Goal: Task Accomplishment & Management: Use online tool/utility

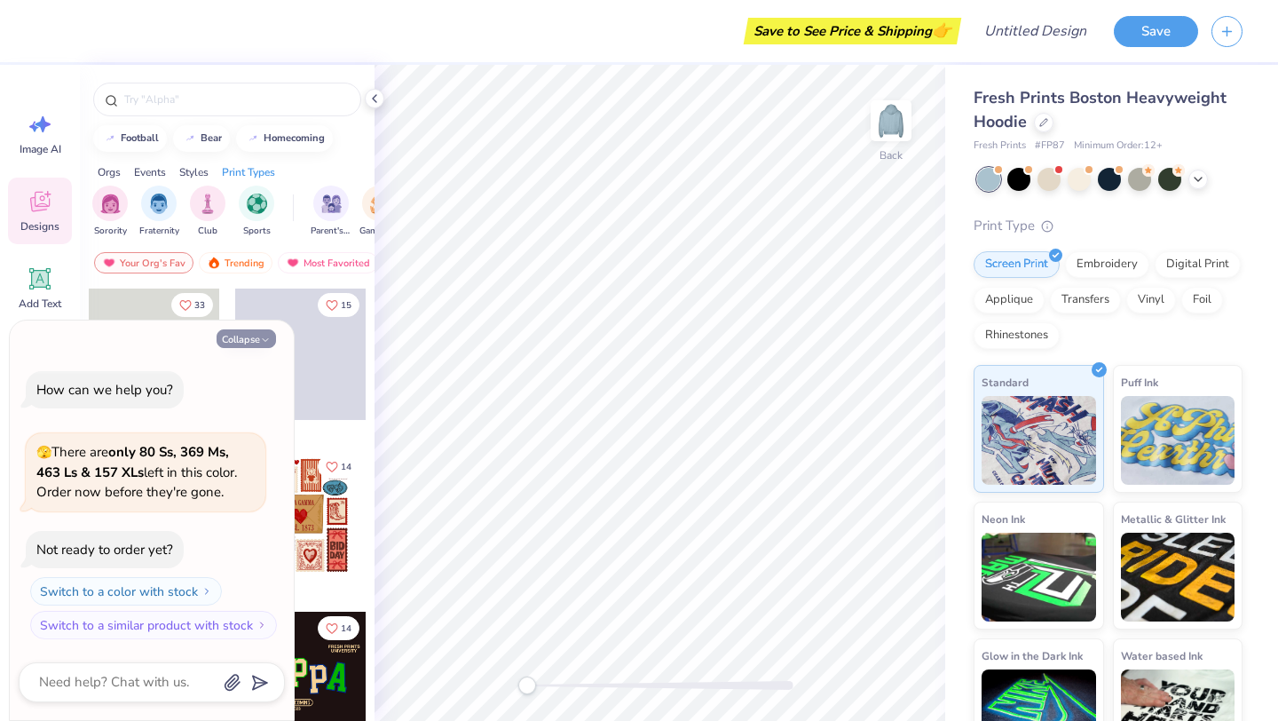
click at [247, 335] on button "Collapse" at bounding box center [246, 338] width 59 height 19
type textarea "x"
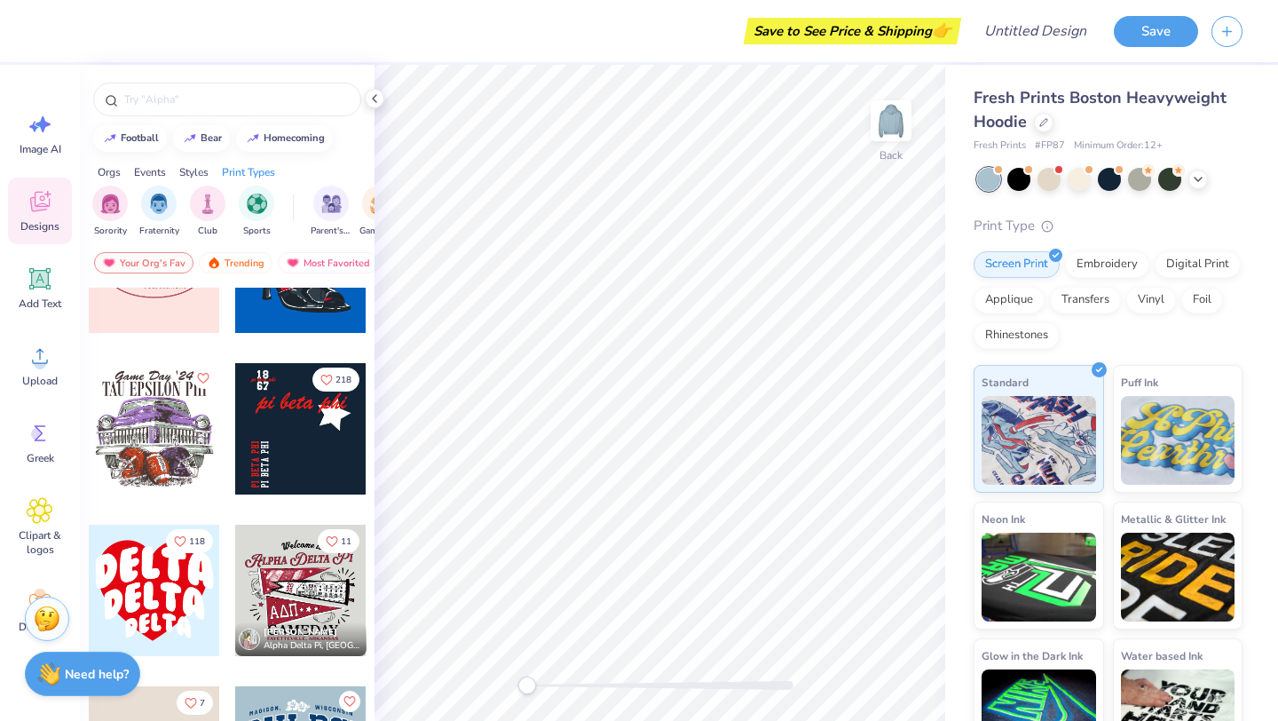
scroll to position [3276, 0]
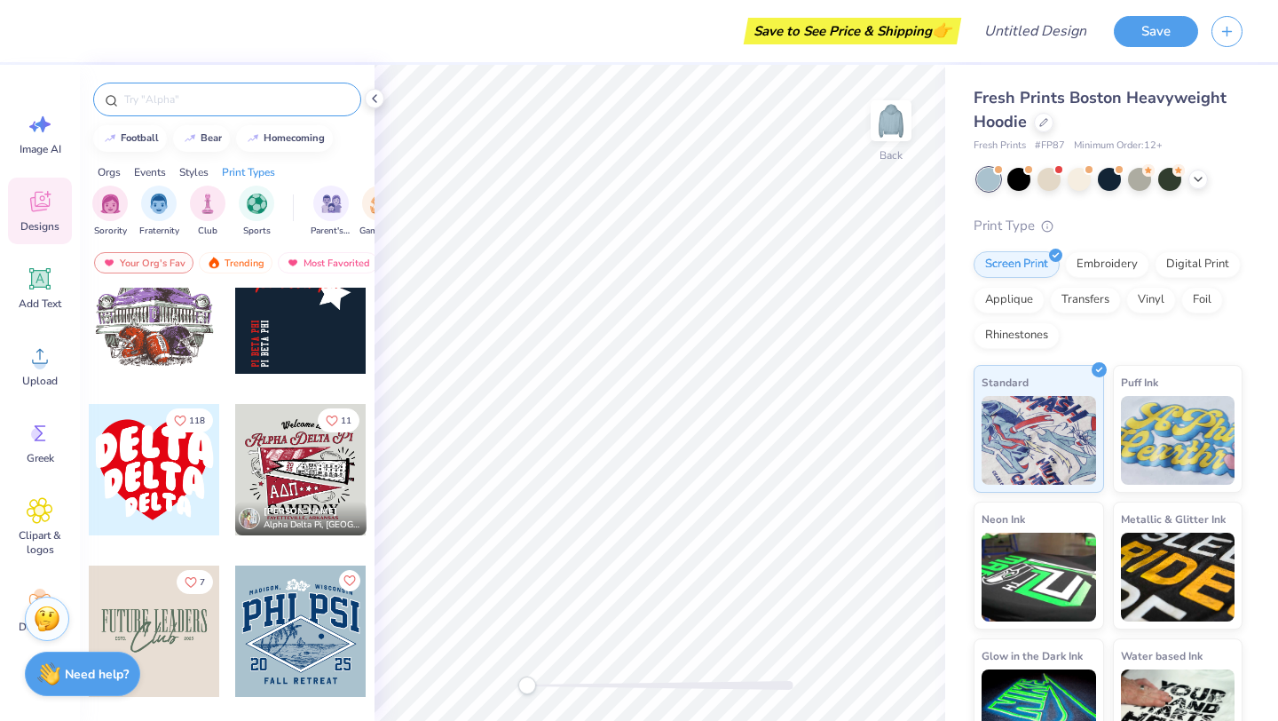
click at [169, 91] on input "text" at bounding box center [235, 100] width 227 height 18
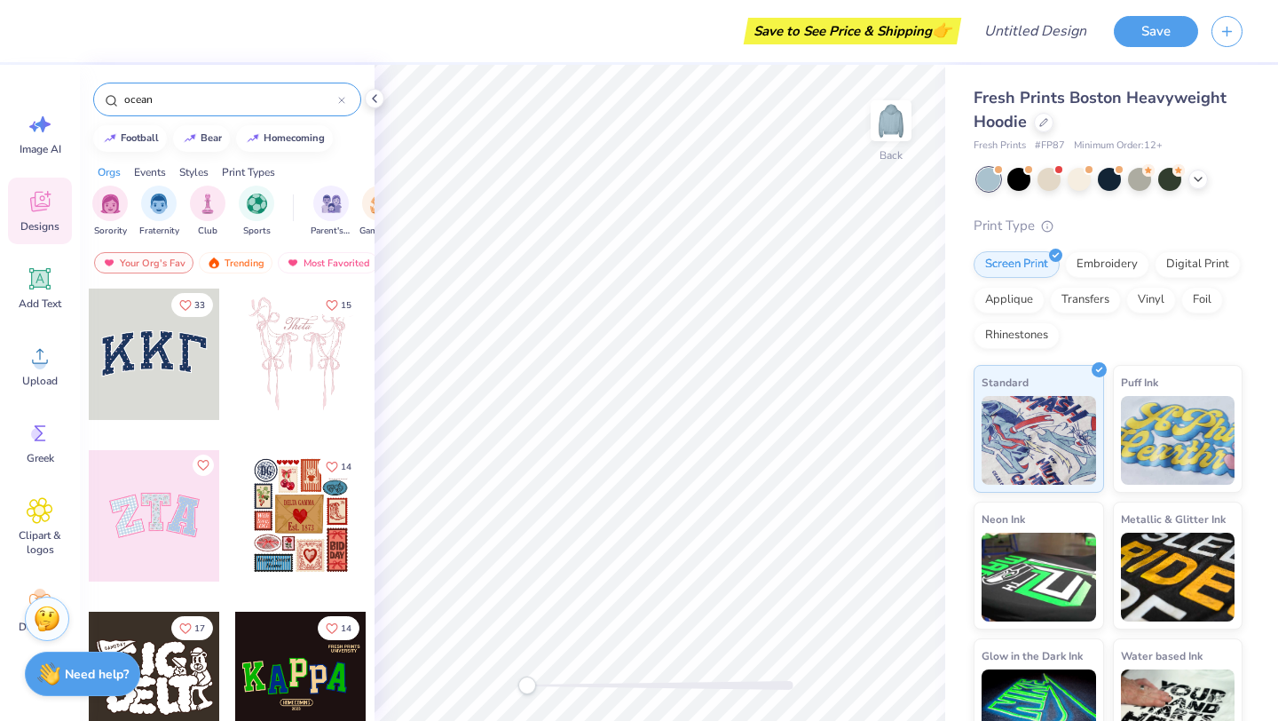
type input "ocean"
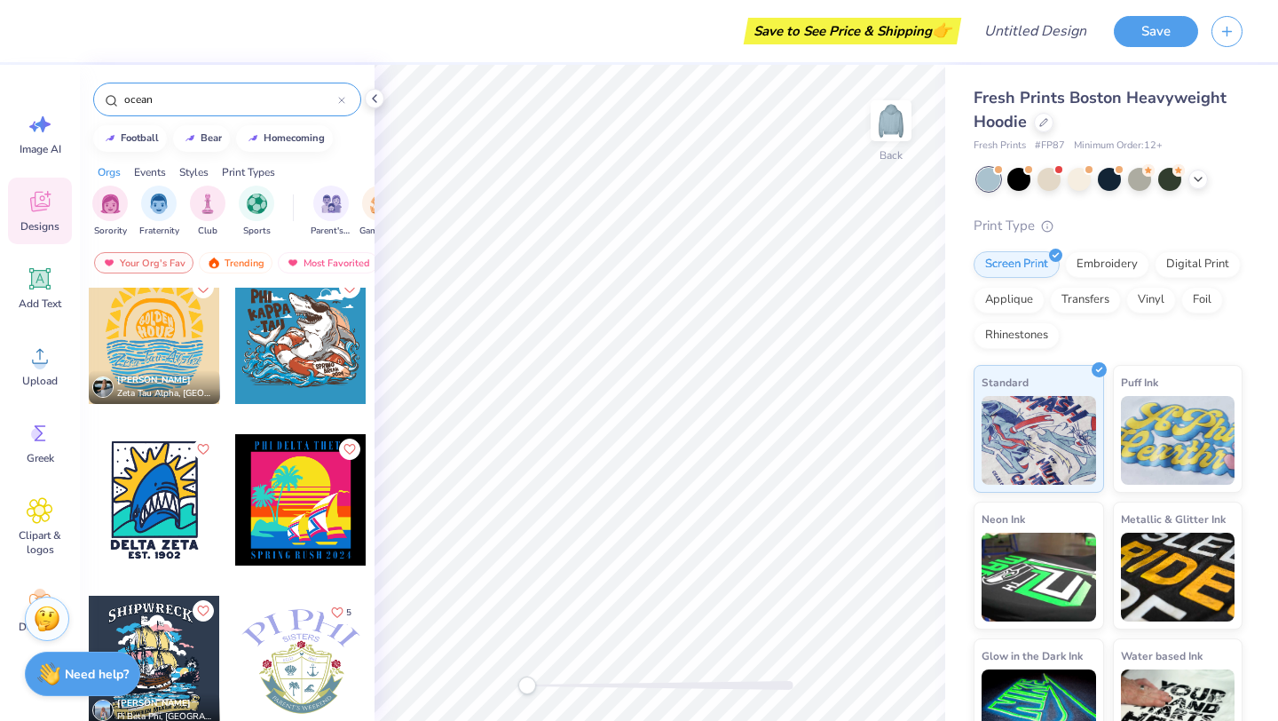
scroll to position [0, 0]
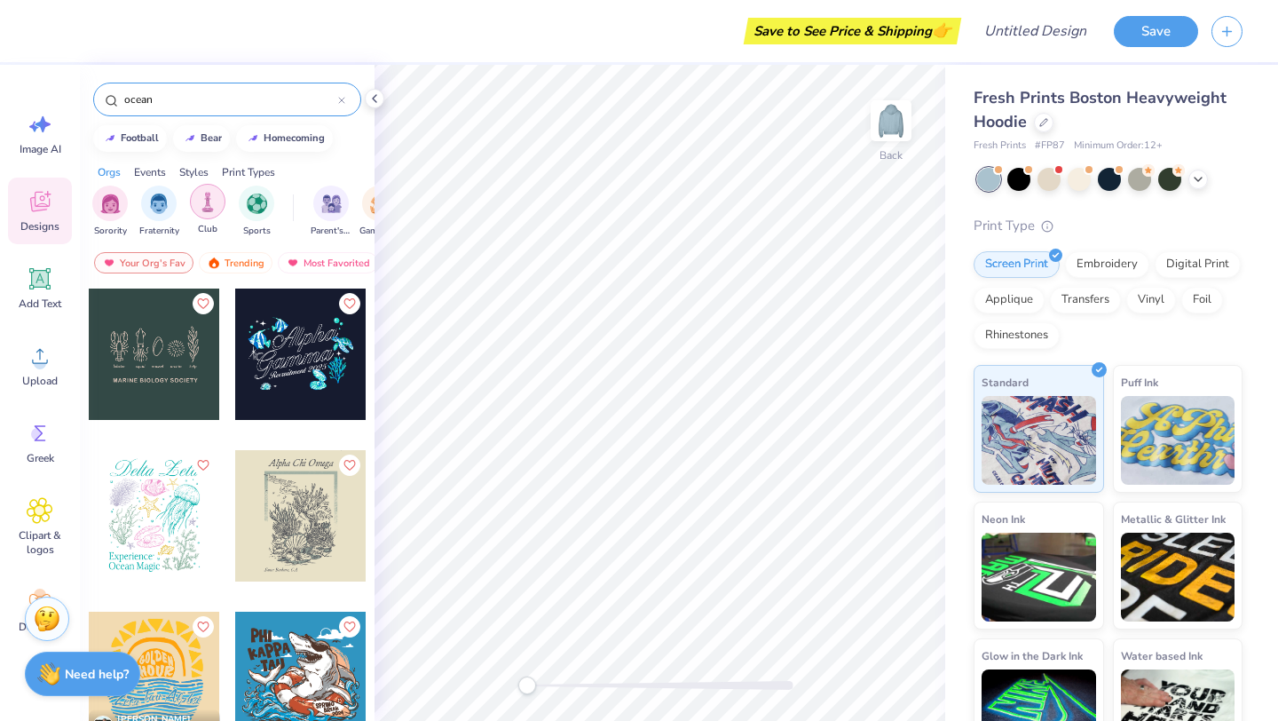
click at [216, 206] on img "filter for Club" at bounding box center [208, 202] width 20 height 20
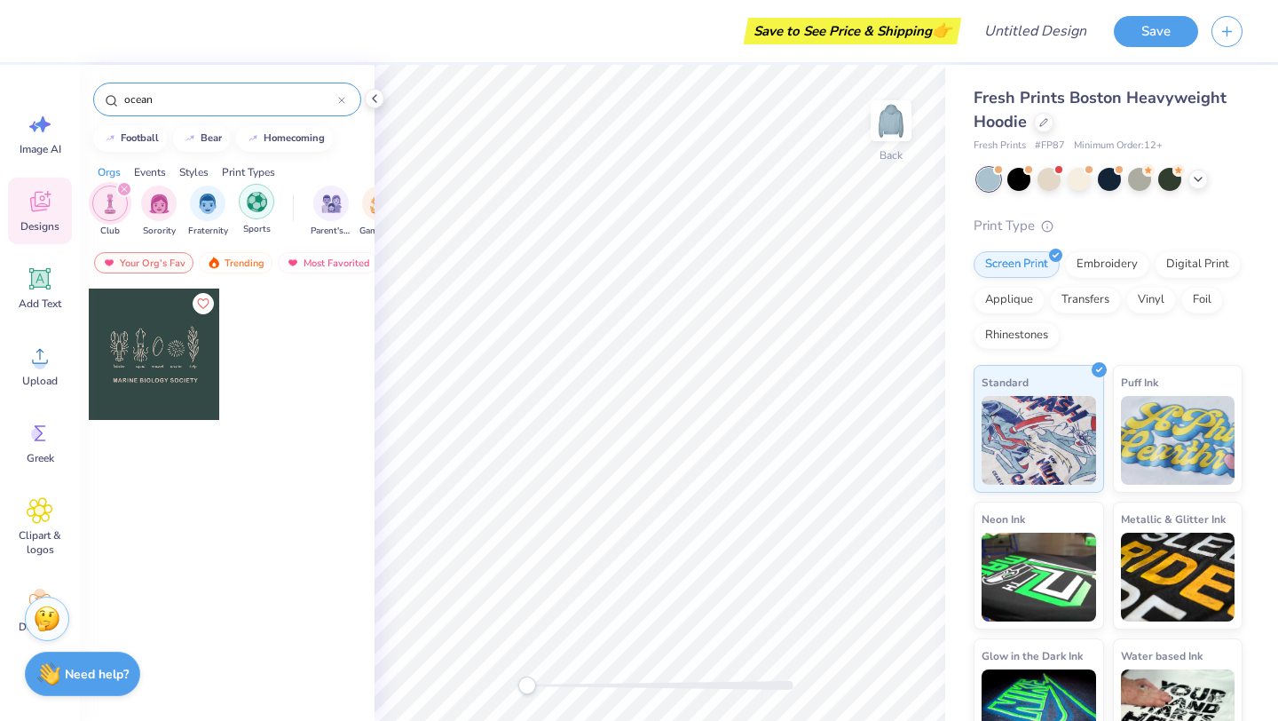
click at [256, 209] on img "filter for Sports" at bounding box center [257, 202] width 20 height 20
click at [161, 201] on img "filter for Club" at bounding box center [159, 203] width 20 height 20
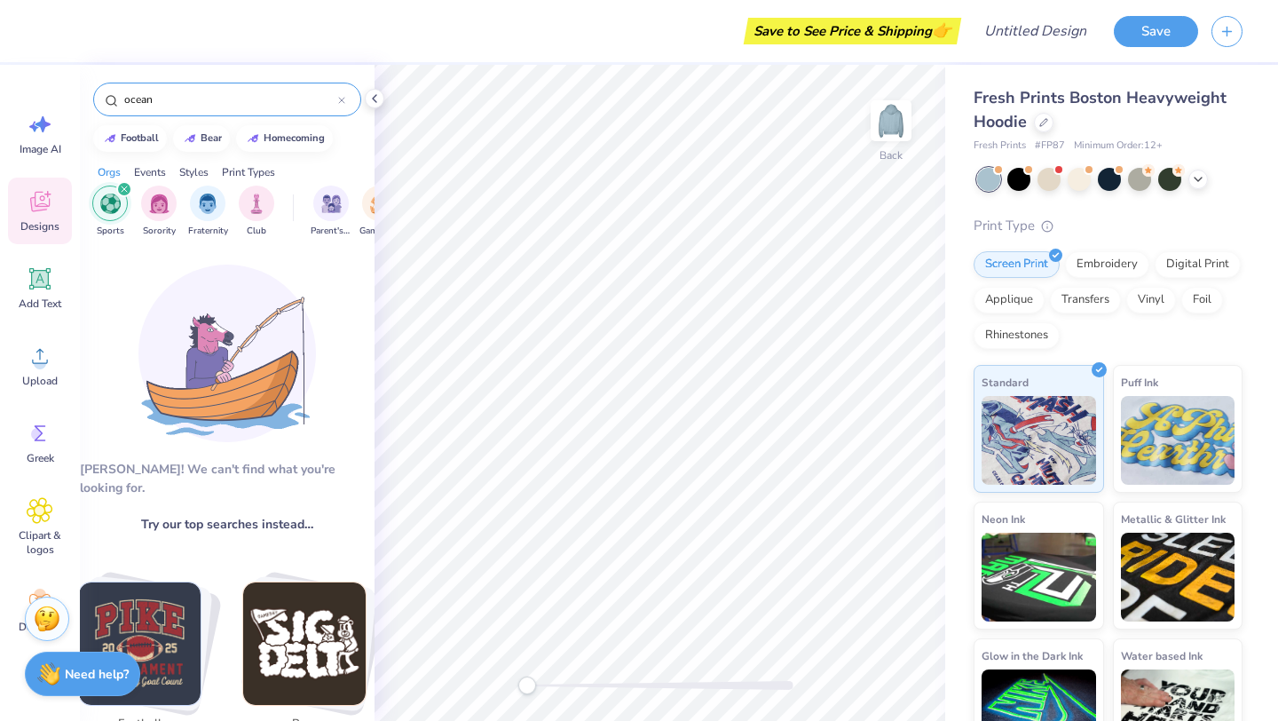
click at [126, 187] on icon "filter for Sports" at bounding box center [124, 188] width 7 height 7
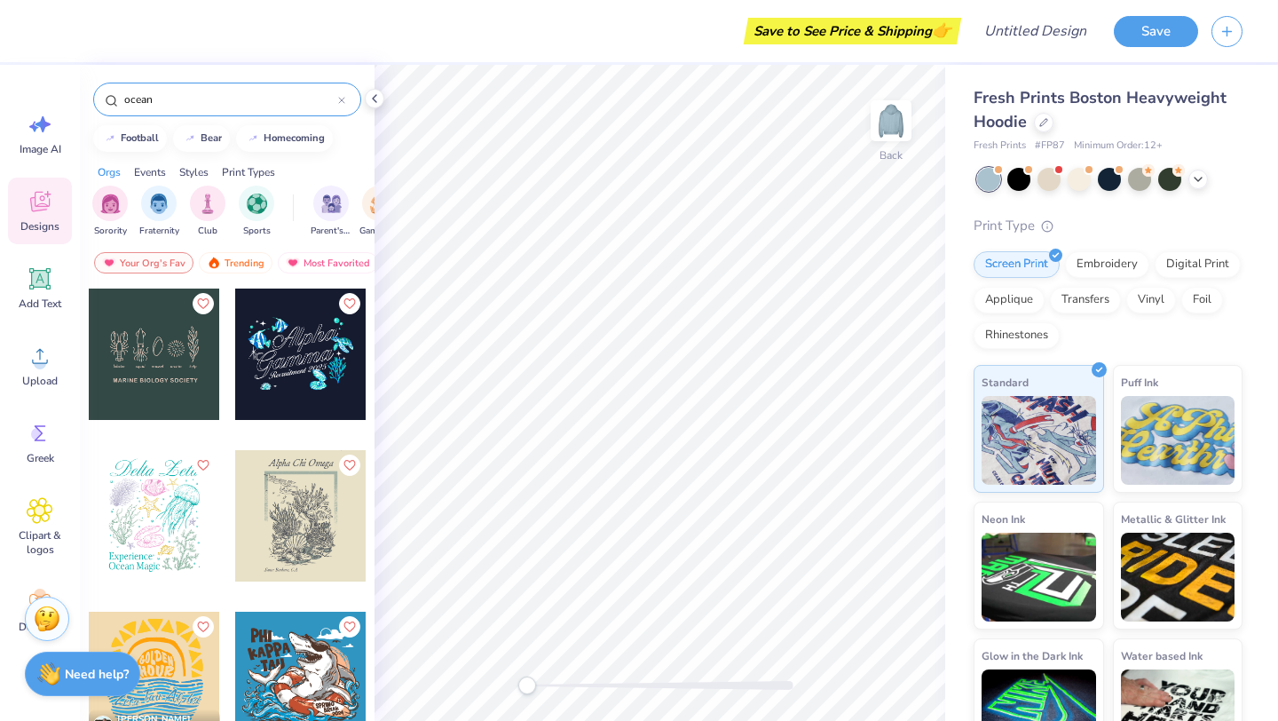
click at [126, 187] on div "Sorority" at bounding box center [109, 211] width 35 height 52
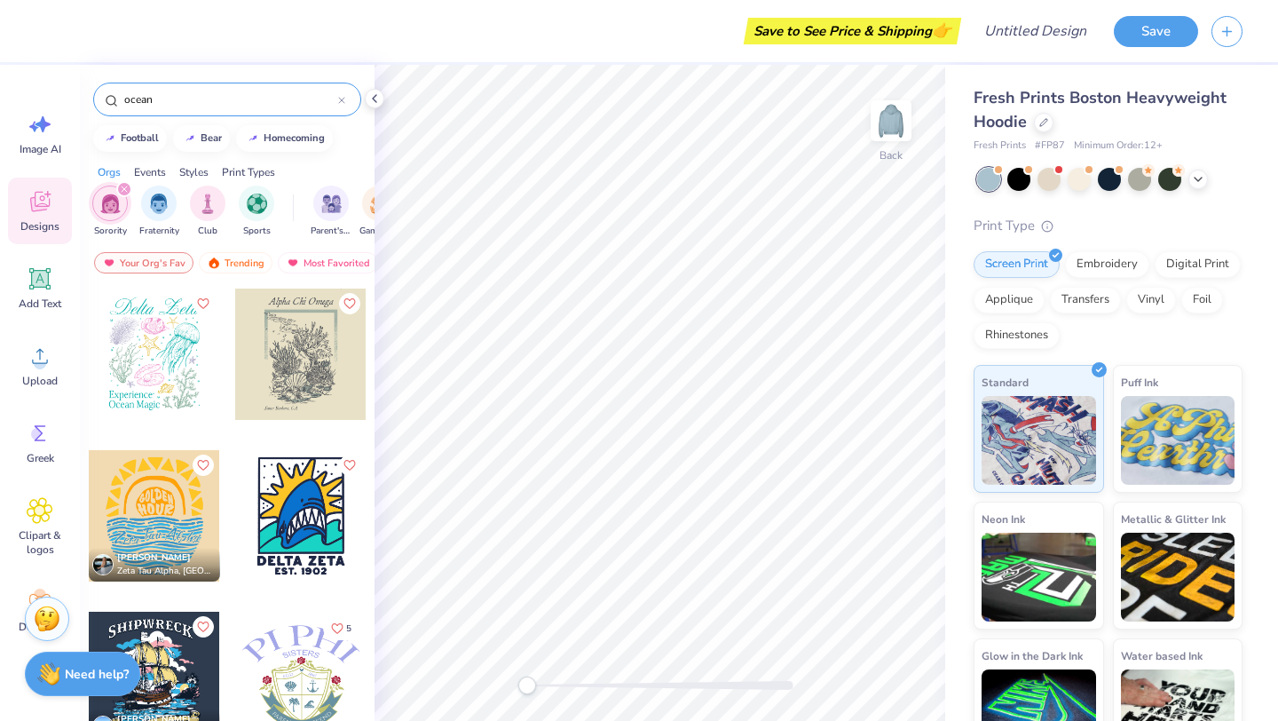
click at [126, 187] on icon "filter for Sorority" at bounding box center [124, 188] width 7 height 7
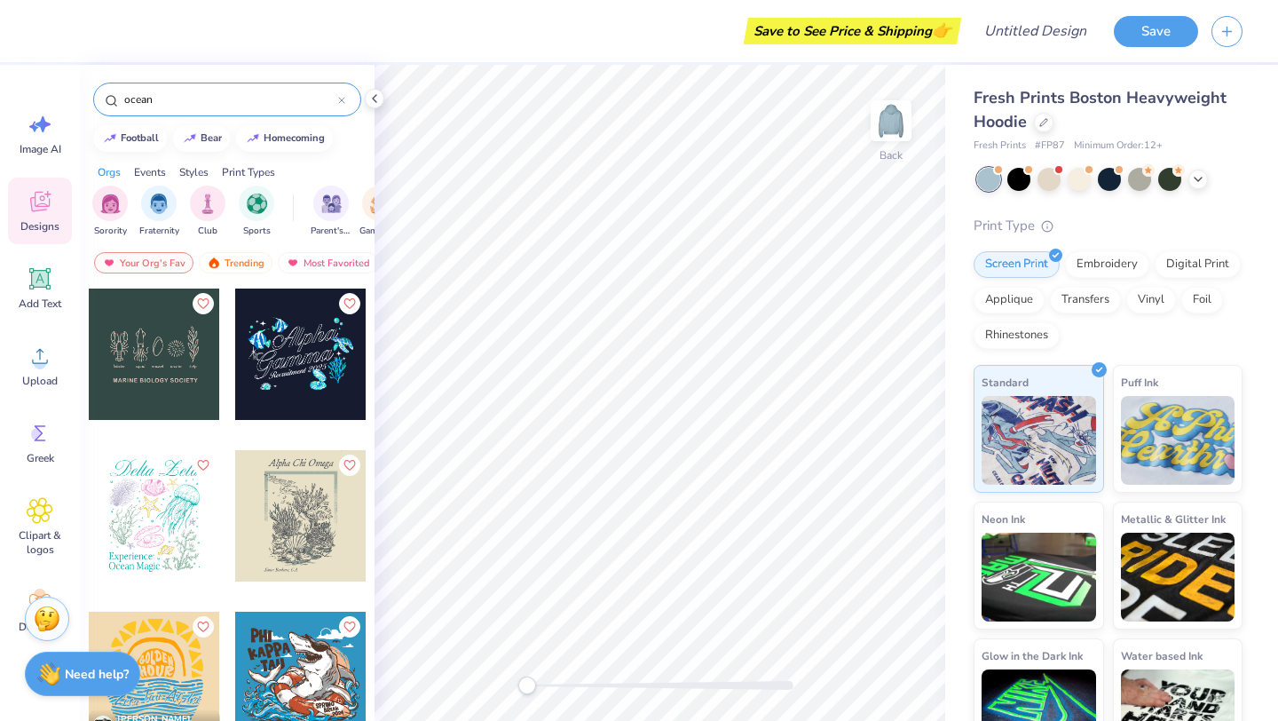
click at [155, 166] on div "Events" at bounding box center [150, 172] width 32 height 16
click at [326, 100] on input "ocean" at bounding box center [230, 100] width 216 height 18
click at [336, 100] on input "ocean" at bounding box center [230, 100] width 216 height 18
click at [341, 99] on icon at bounding box center [341, 100] width 5 height 5
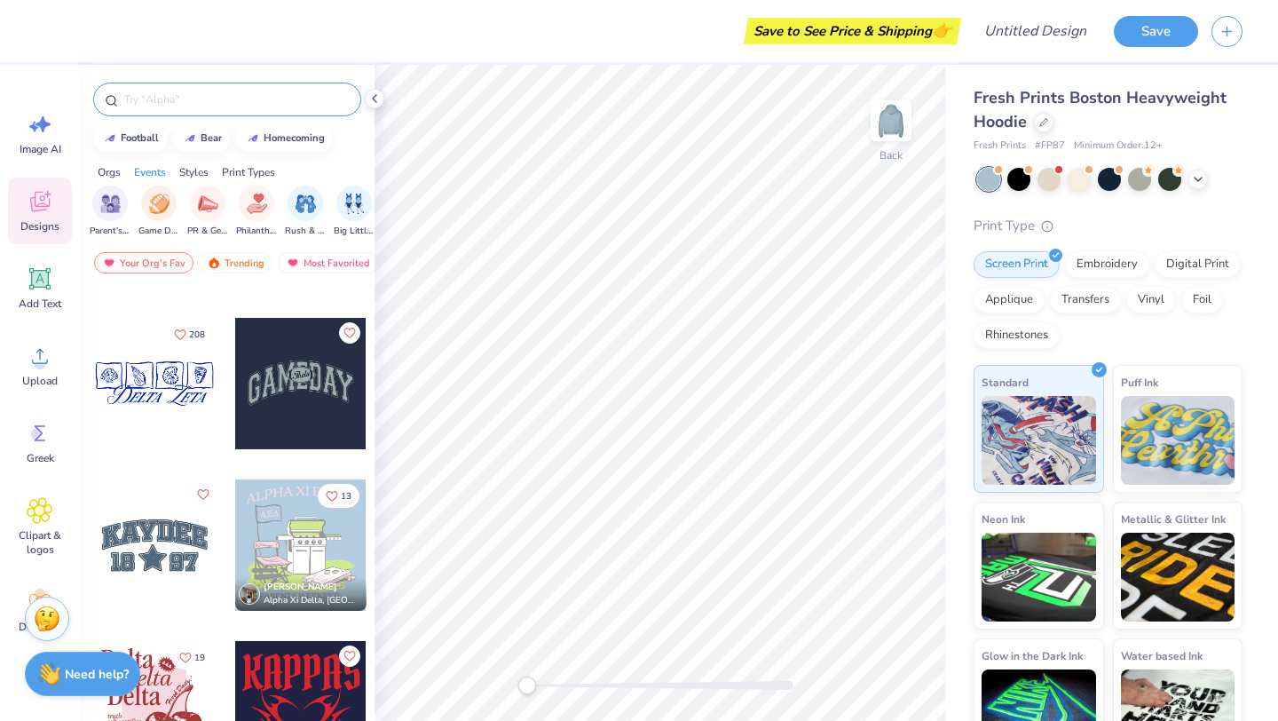
scroll to position [2395, 0]
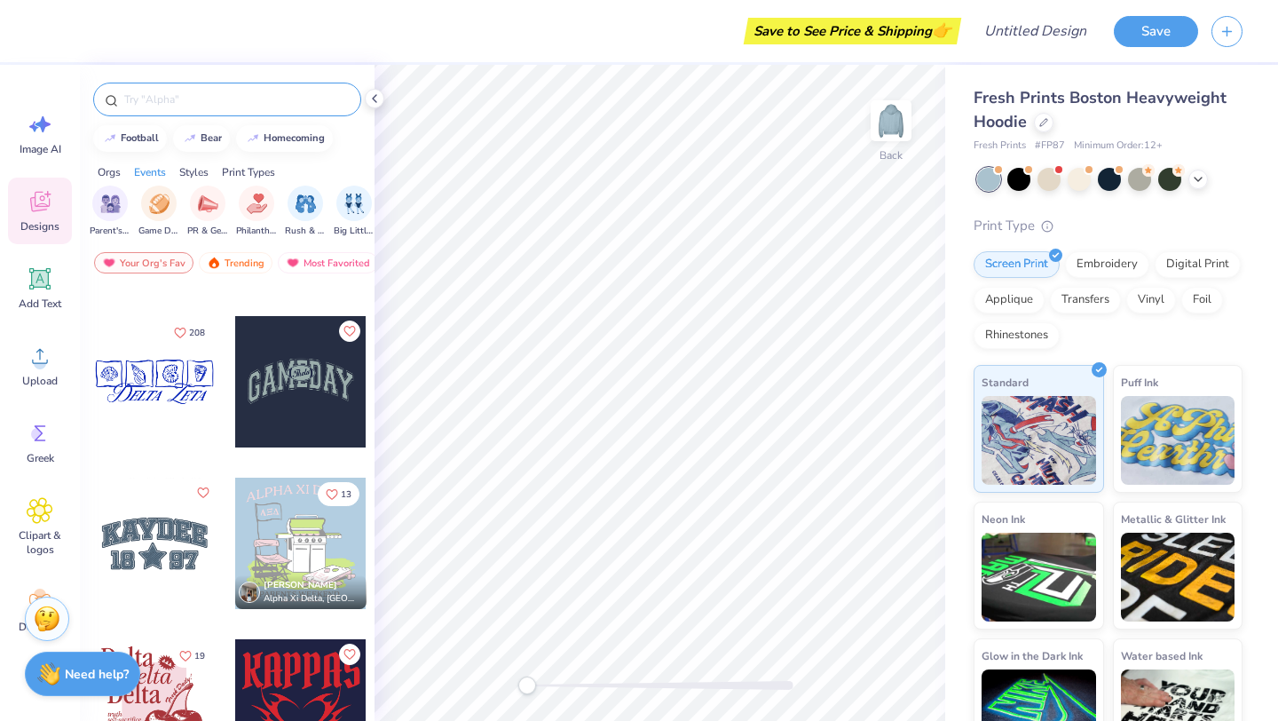
click at [182, 372] on div at bounding box center [154, 381] width 131 height 131
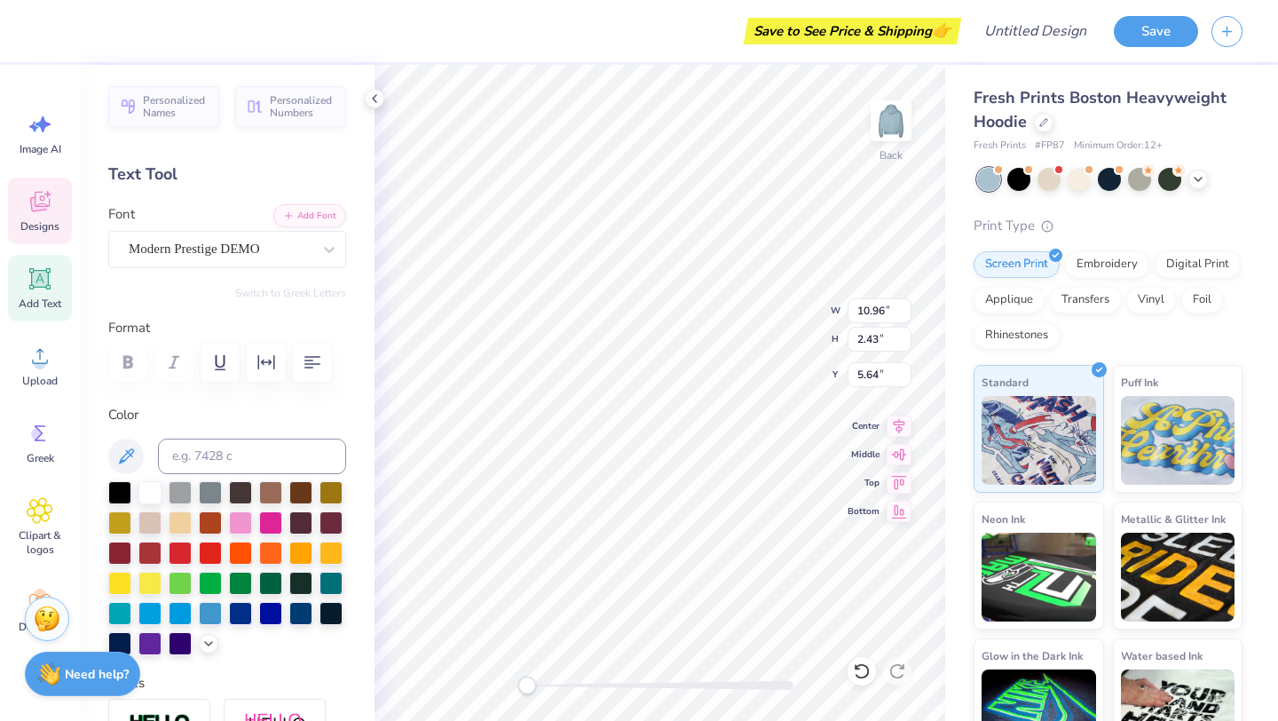
scroll to position [0, 0]
type textarea "D"
type textarea "surfrider foundation"
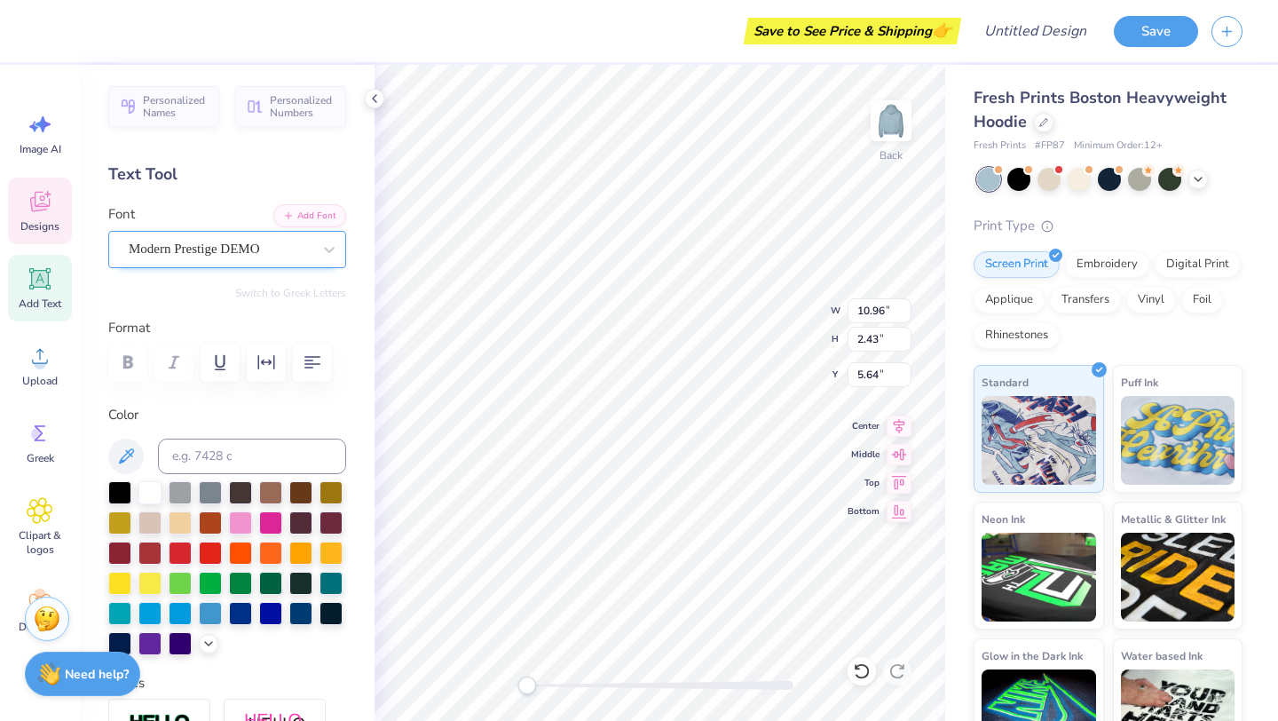
click at [270, 250] on div "Modern Prestige DEMO" at bounding box center [220, 249] width 186 height 28
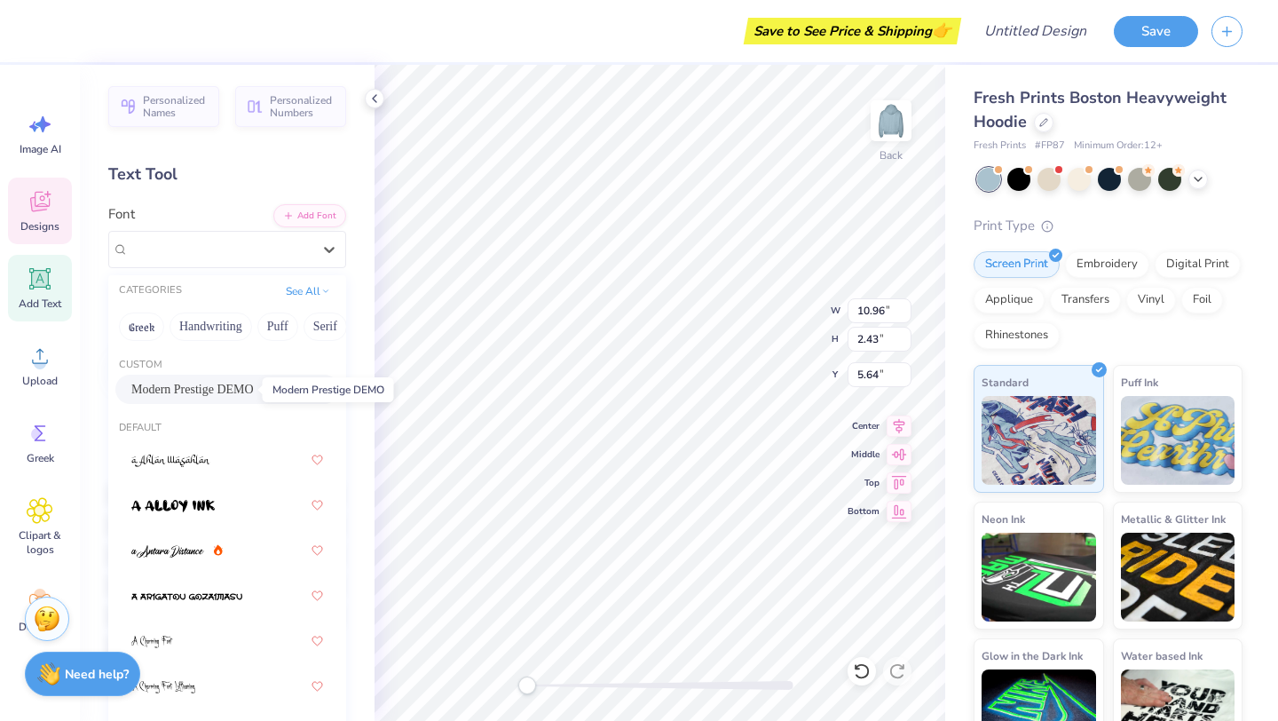
click at [225, 398] on span "Modern Prestige DEMO" at bounding box center [192, 389] width 122 height 19
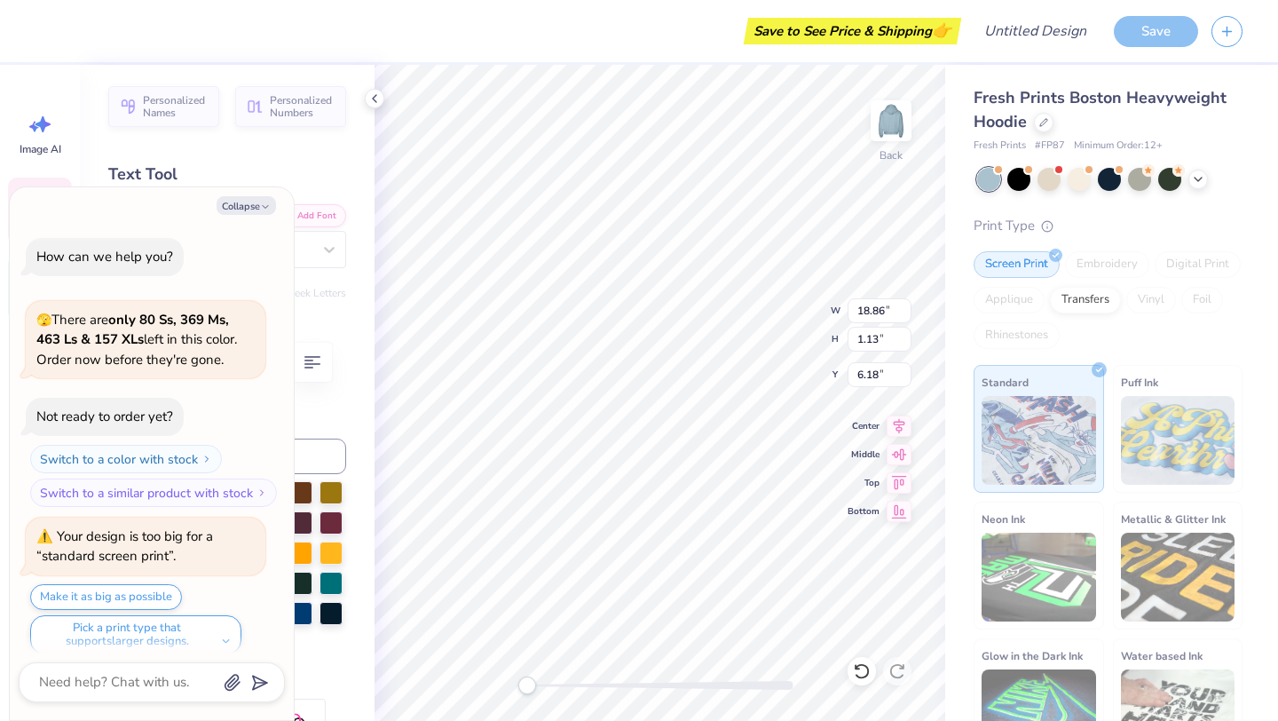
type textarea "x"
type input "6.18"
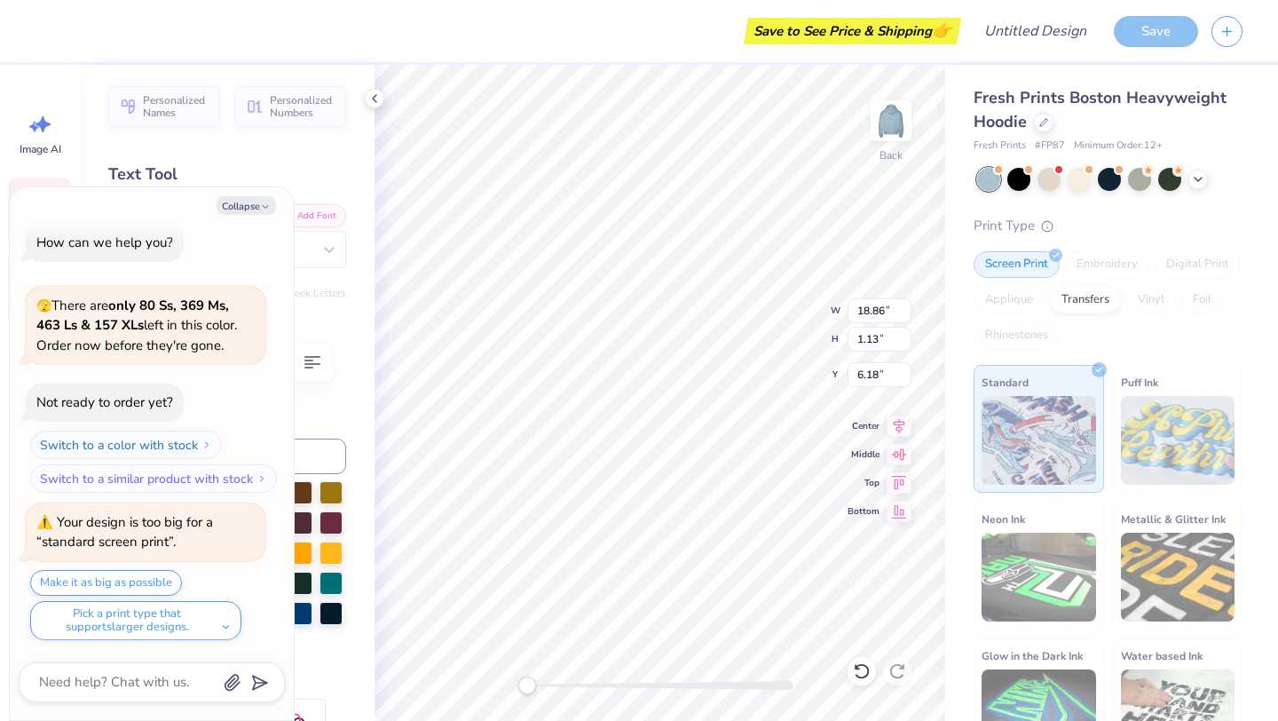
type textarea "x"
